Goal: Information Seeking & Learning: Find specific fact

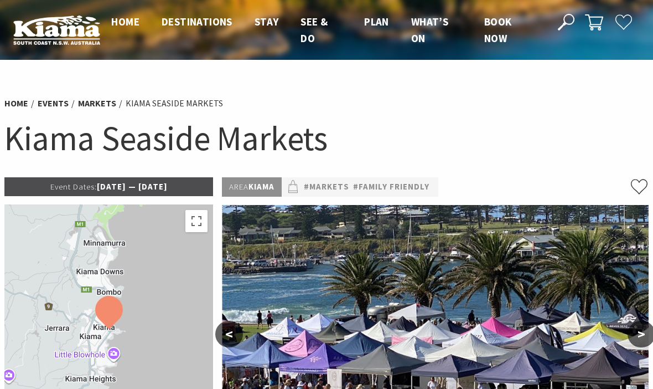
click at [85, 108] on link "Markets" at bounding box center [97, 103] width 38 height 12
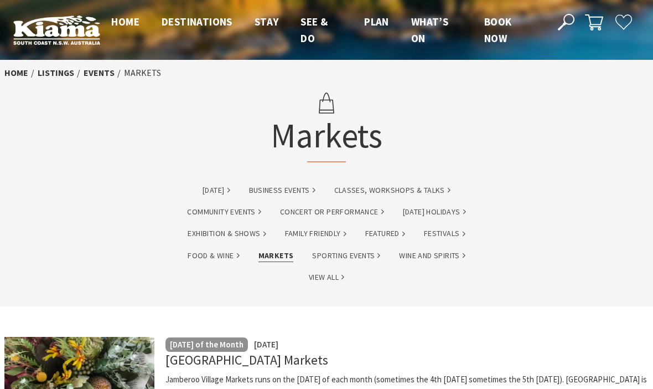
click at [20, 74] on link "Home" at bounding box center [16, 73] width 24 height 12
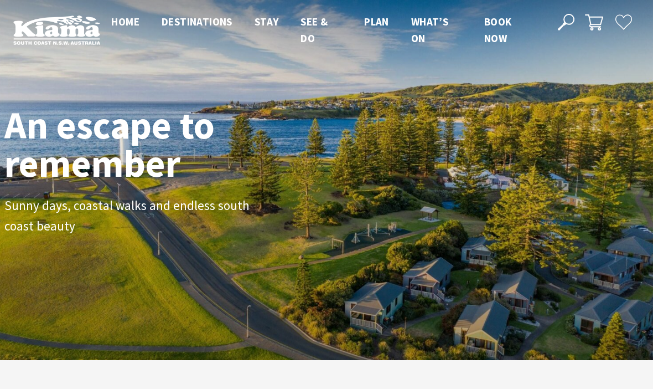
click at [572, 14] on icon at bounding box center [566, 22] width 17 height 17
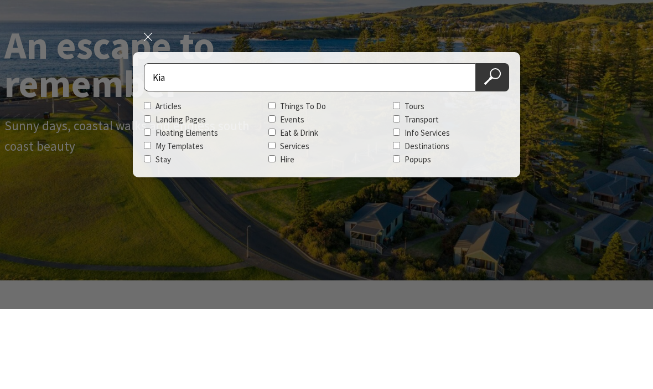
scroll to position [171, 645]
type input "Kiama seaside market"
click at [493, 143] on button "Search Now" at bounding box center [492, 157] width 33 height 28
